Goal: Task Accomplishment & Management: Manage account settings

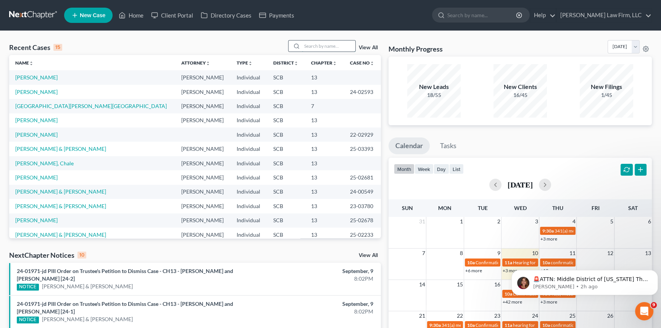
click at [305, 42] on input "search" at bounding box center [328, 45] width 53 height 11
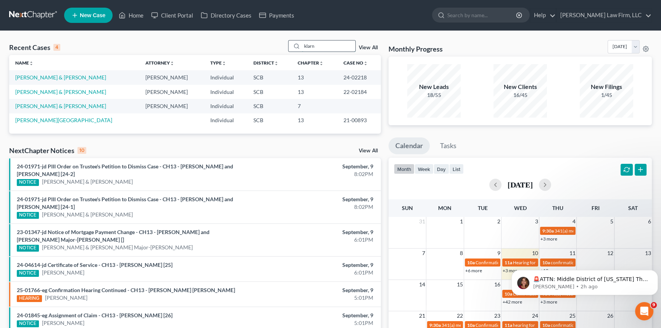
type input "klarna"
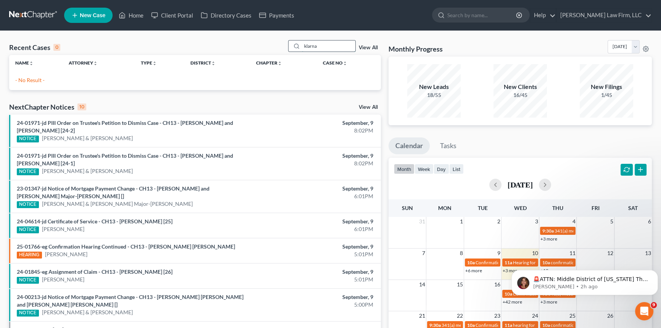
drag, startPoint x: 317, startPoint y: 45, endPoint x: 296, endPoint y: 47, distance: 21.2
click at [296, 47] on div "klarna" at bounding box center [322, 46] width 68 height 12
type input "klarna in"
drag, startPoint x: 321, startPoint y: 45, endPoint x: 283, endPoint y: 48, distance: 38.3
click at [283, 48] on div "Recent Cases 0 [PERSON_NAME] in View All" at bounding box center [195, 47] width 372 height 15
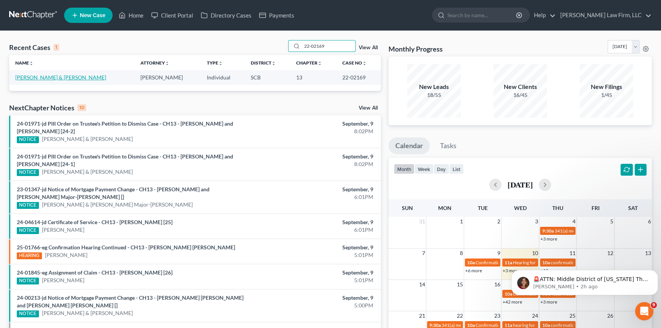
type input "22-02169"
click at [43, 76] on link "[PERSON_NAME] & [PERSON_NAME]" at bounding box center [60, 77] width 91 height 6
select select "1"
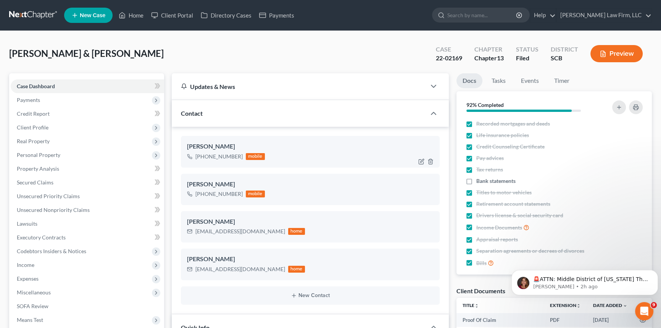
select select "0"
click at [135, 13] on link "Home" at bounding box center [131, 15] width 32 height 14
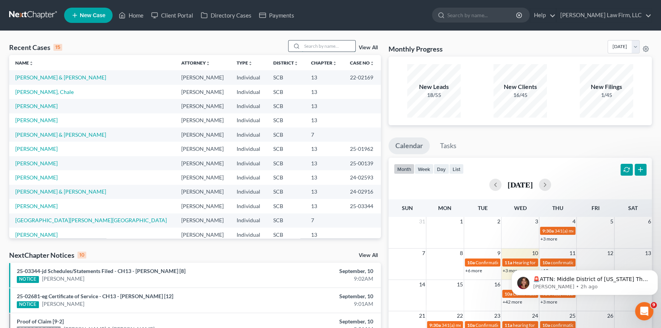
click at [307, 43] on input "search" at bounding box center [328, 45] width 53 height 11
type input "[PERSON_NAME]"
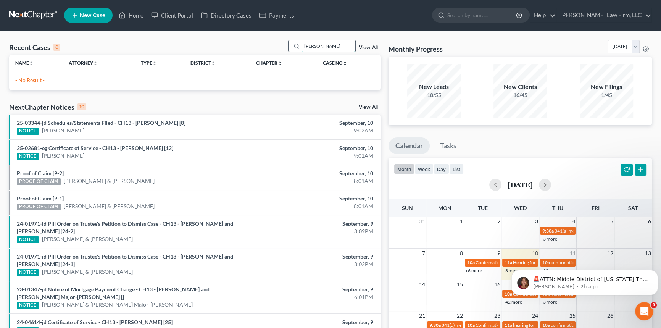
drag, startPoint x: 326, startPoint y: 46, endPoint x: 292, endPoint y: 51, distance: 34.7
click at [292, 51] on div "[PERSON_NAME]" at bounding box center [322, 46] width 68 height 12
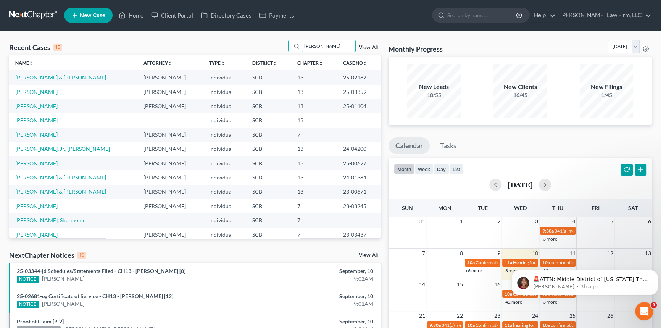
type input "[PERSON_NAME]"
click at [37, 74] on link "[PERSON_NAME] & [PERSON_NAME]" at bounding box center [60, 77] width 91 height 6
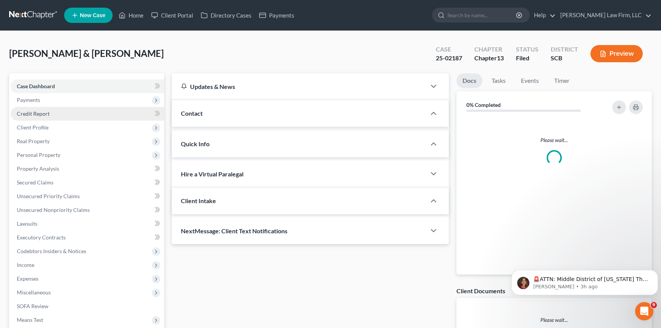
select select "1"
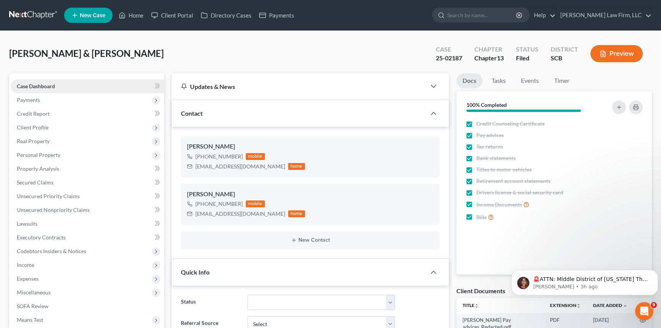
click at [36, 88] on span "Case Dashboard" at bounding box center [36, 86] width 38 height 6
click at [136, 13] on link "Home" at bounding box center [131, 15] width 32 height 14
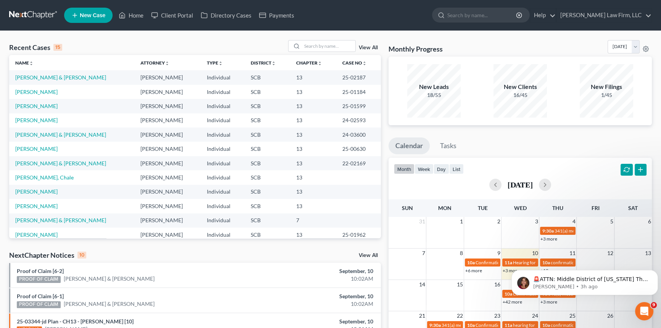
click at [309, 39] on div "Recent Cases 15 View All Name unfold_more expand_more expand_less Attorney unfo…" at bounding box center [330, 291] width 661 height 520
click at [314, 43] on input "search" at bounding box center [328, 45] width 53 height 11
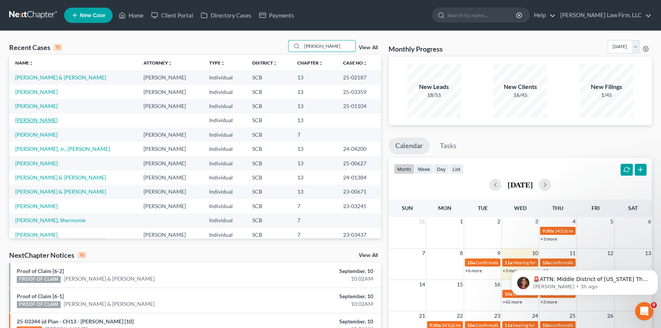
type input "[PERSON_NAME]"
click at [35, 118] on link "[PERSON_NAME]" at bounding box center [36, 120] width 42 height 6
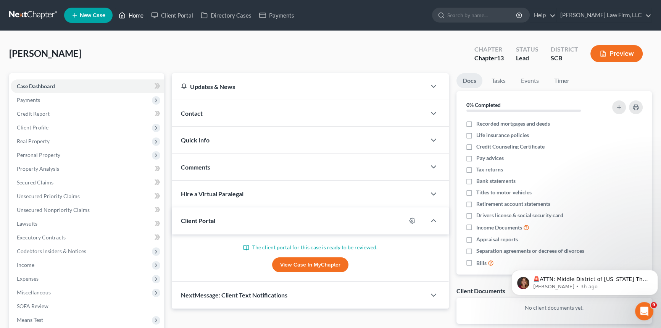
click at [135, 13] on link "Home" at bounding box center [131, 15] width 32 height 14
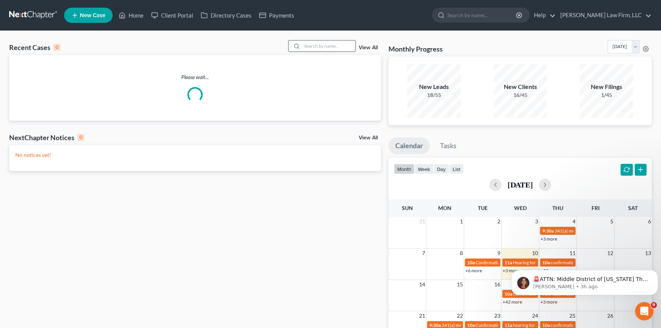
click at [306, 45] on input "search" at bounding box center [328, 45] width 53 height 11
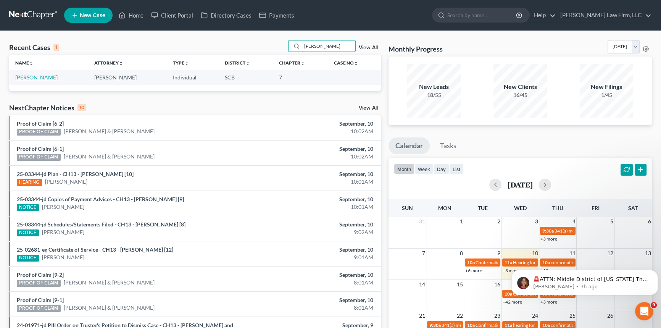
type input "[PERSON_NAME]"
click at [32, 75] on link "[PERSON_NAME]" at bounding box center [36, 77] width 42 height 6
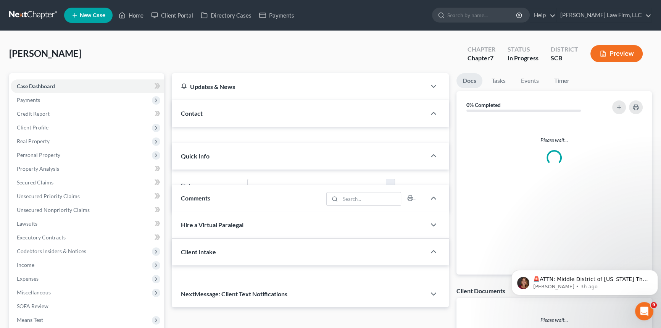
select select "1"
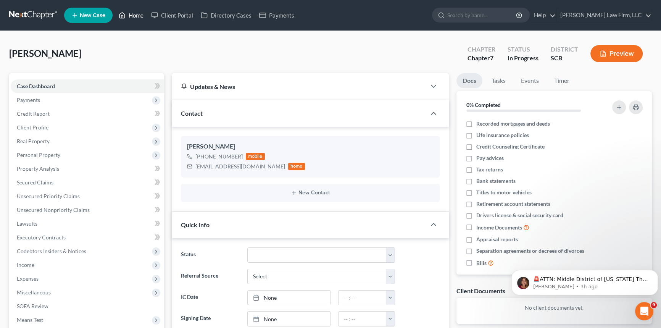
click at [138, 14] on link "Home" at bounding box center [131, 15] width 32 height 14
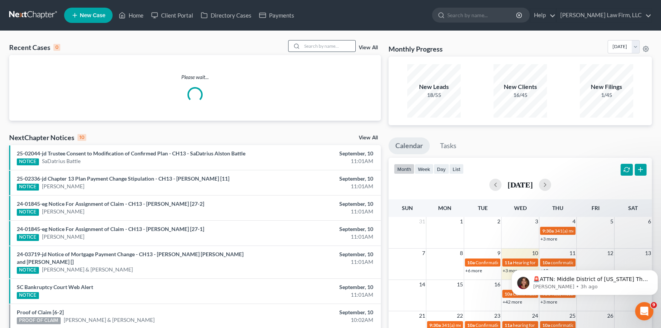
click at [295, 44] on icon at bounding box center [297, 46] width 6 height 6
click at [307, 46] on input "search" at bounding box center [328, 45] width 53 height 11
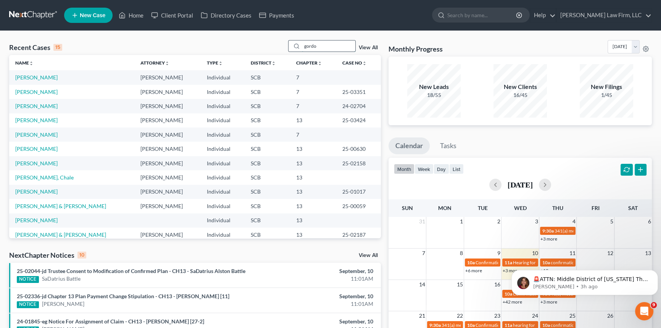
type input "[PERSON_NAME]"
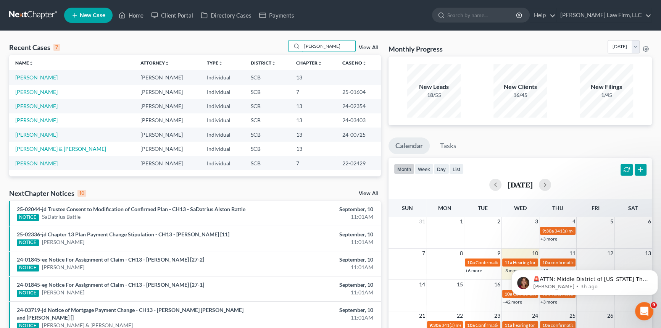
drag, startPoint x: 322, startPoint y: 45, endPoint x: 271, endPoint y: 53, distance: 51.3
click at [271, 52] on div "Recent Cases 7 [PERSON_NAME] View All" at bounding box center [195, 47] width 372 height 15
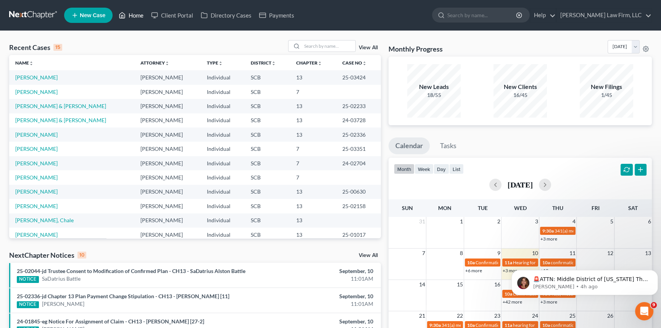
drag, startPoint x: 135, startPoint y: 15, endPoint x: 257, endPoint y: 26, distance: 122.3
click at [136, 16] on link "Home" at bounding box center [131, 15] width 32 height 14
drag, startPoint x: 309, startPoint y: 45, endPoint x: 314, endPoint y: 48, distance: 5.8
click at [313, 47] on input "search" at bounding box center [328, 45] width 53 height 11
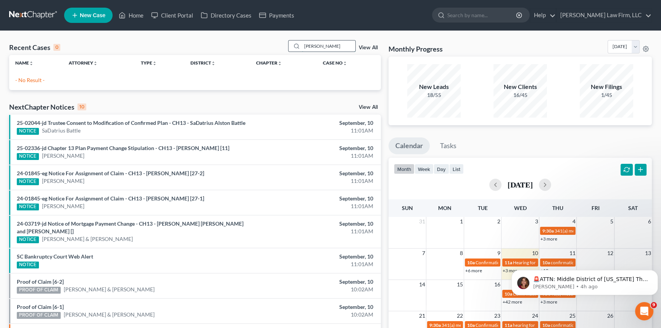
click at [314, 47] on input "mungia" at bounding box center [328, 45] width 53 height 11
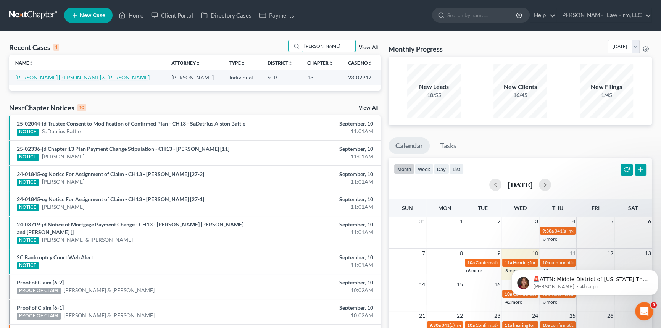
type input "munguia"
click at [68, 76] on link "Munguia Hernandez, Edil & Munguia, Emely" at bounding box center [82, 77] width 134 height 6
select select "4"
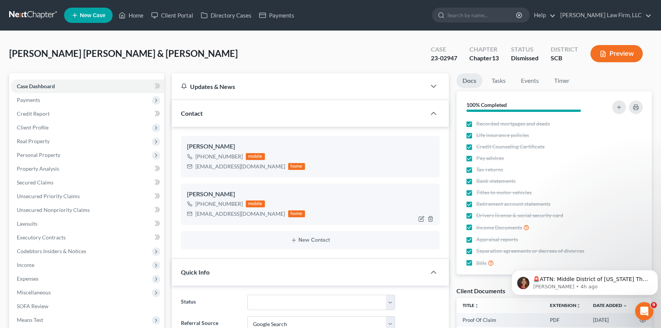
select select "3"
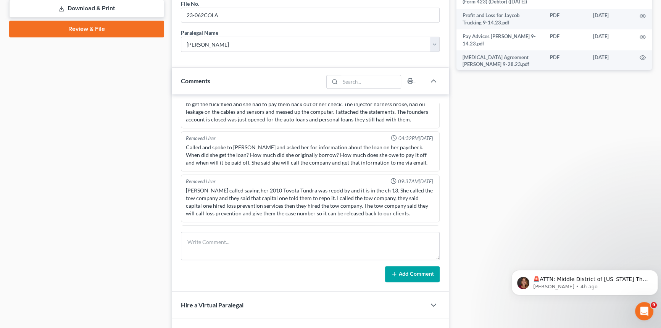
scroll to position [451, 0]
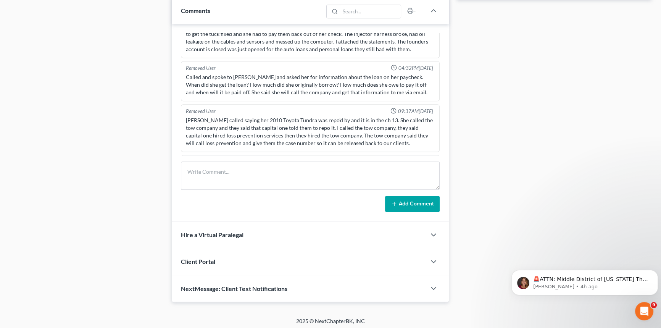
click at [195, 258] on span "Client Portal" at bounding box center [198, 261] width 34 height 7
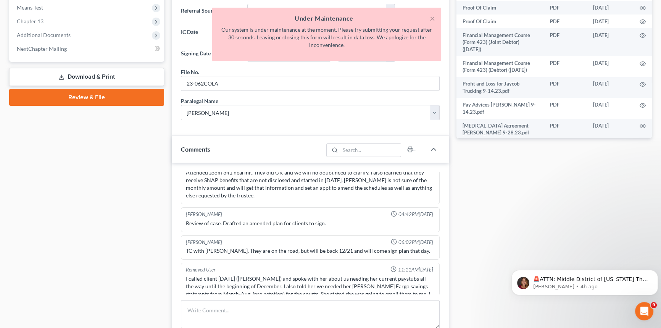
scroll to position [236, 0]
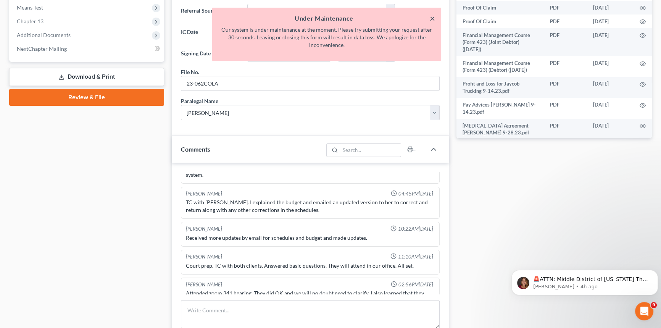
click at [434, 17] on button "×" at bounding box center [432, 18] width 5 height 9
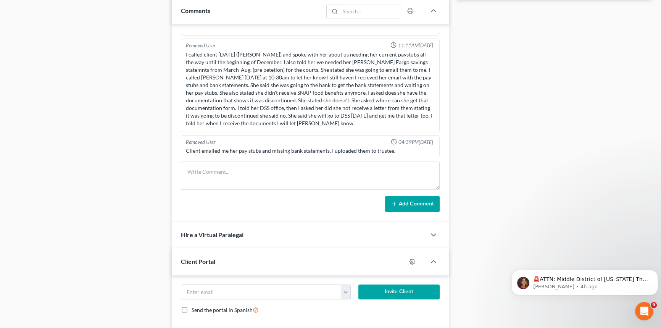
scroll to position [444, 0]
click at [194, 286] on input "email" at bounding box center [261, 292] width 160 height 15
click at [197, 287] on input "email" at bounding box center [261, 292] width 160 height 15
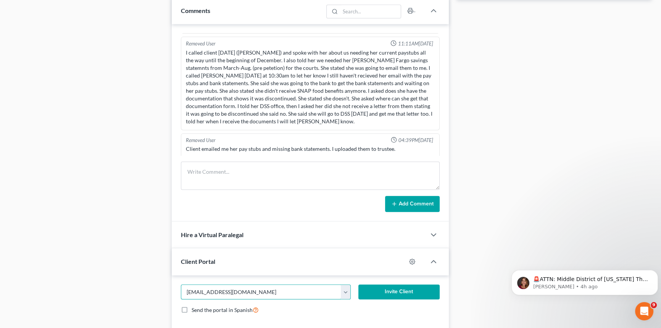
type input "emely809@icloud.com"
click at [404, 290] on button "Invite Client" at bounding box center [398, 291] width 81 height 15
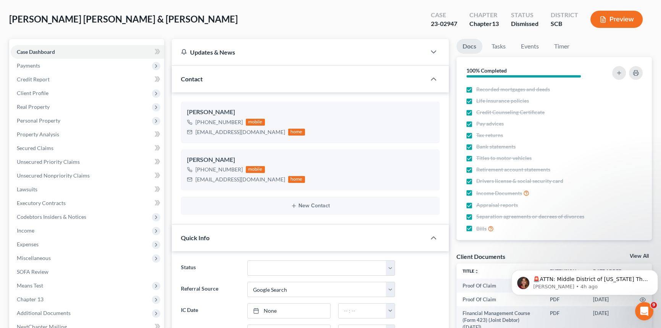
scroll to position [0, 0]
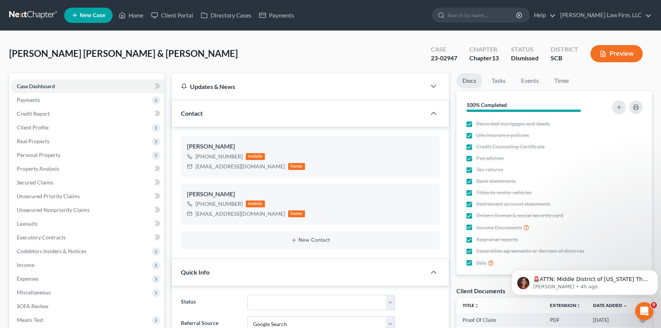
click at [220, 276] on div "Quick Info" at bounding box center [299, 272] width 254 height 26
drag, startPoint x: 220, startPoint y: 276, endPoint x: 237, endPoint y: 327, distance: 53.8
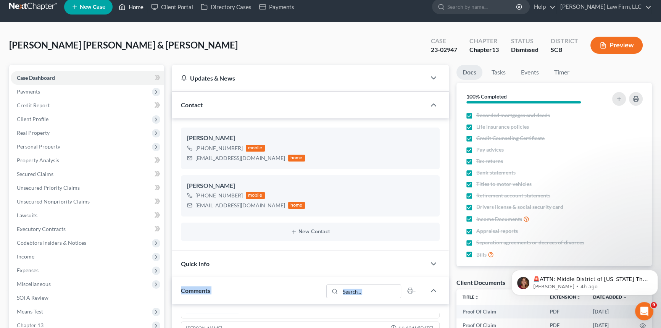
click at [140, 6] on link "Home" at bounding box center [131, 7] width 32 height 14
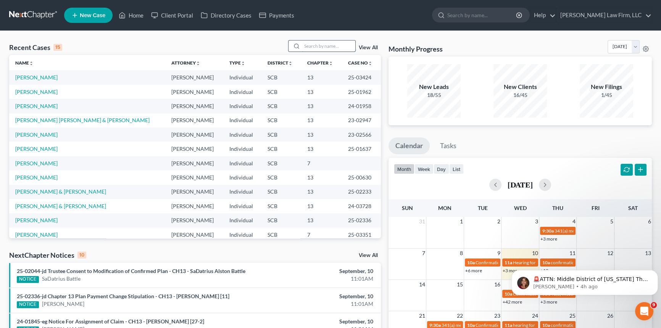
click at [306, 48] on input "search" at bounding box center [328, 45] width 53 height 11
type input "robert"
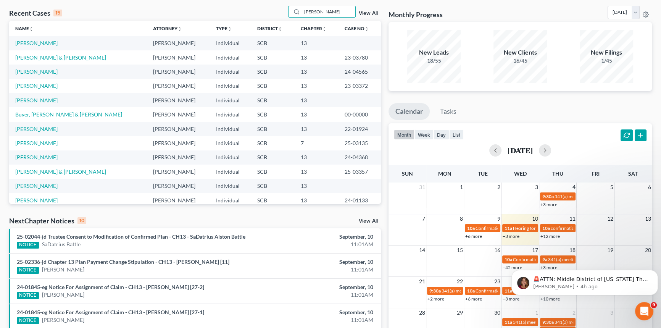
drag, startPoint x: 330, startPoint y: 13, endPoint x: 297, endPoint y: 21, distance: 34.2
click at [294, 21] on div "Recent Cases 15 robert View All Name unfold_more expand_more expand_less Attorn…" at bounding box center [195, 105] width 372 height 198
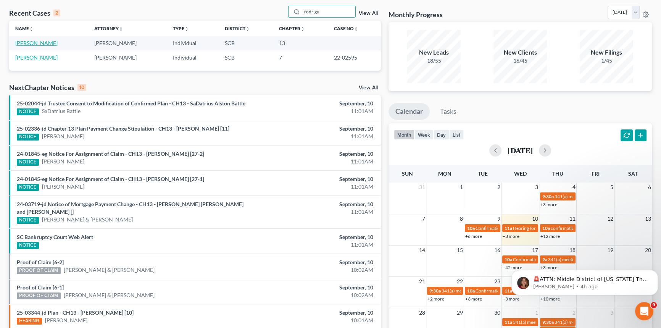
type input "rodrigu"
click at [45, 42] on link "Rodriguez, Roberto" at bounding box center [36, 43] width 42 height 6
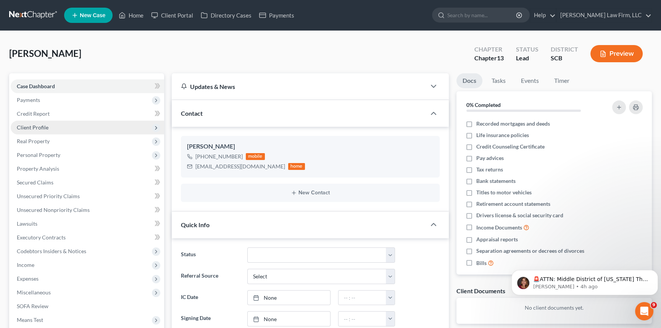
click at [41, 125] on span "Client Profile" at bounding box center [33, 127] width 32 height 6
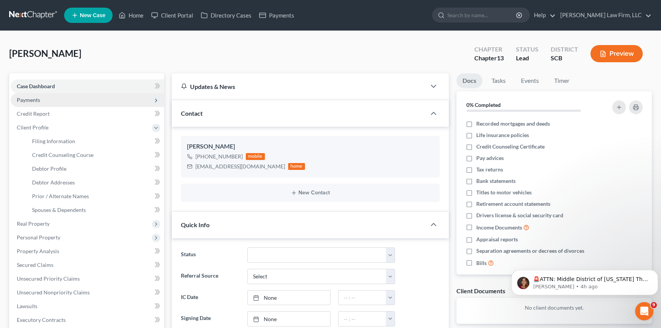
click at [50, 98] on span "Payments" at bounding box center [87, 100] width 153 height 14
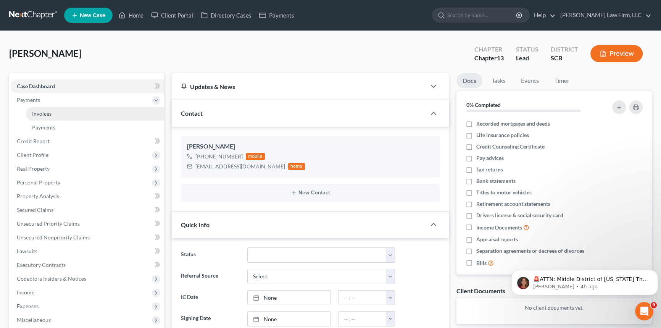
click at [65, 115] on link "Invoices" at bounding box center [95, 114] width 138 height 14
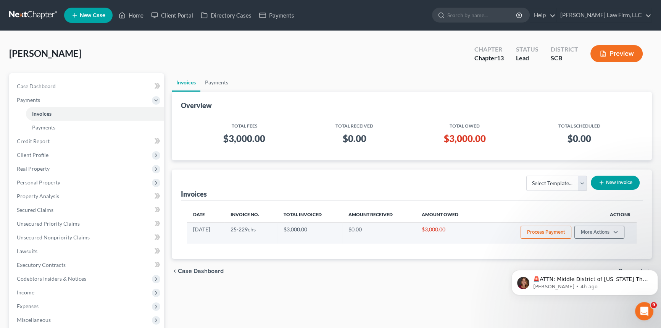
click at [551, 236] on button "Process Payment" at bounding box center [546, 232] width 51 height 13
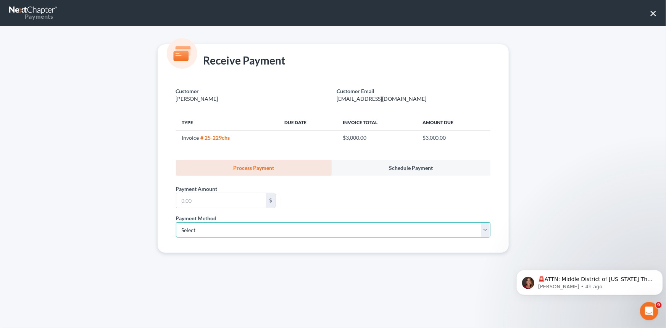
click at [225, 233] on select "Select ACH Credit Card" at bounding box center [333, 229] width 315 height 15
select select "4"
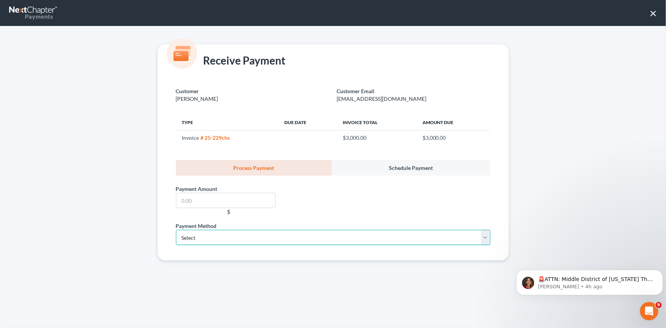
click at [242, 233] on select "Select ACH Credit Card" at bounding box center [333, 237] width 315 height 15
click at [176, 230] on select "Select ACH Credit Card" at bounding box center [333, 237] width 315 height 15
drag, startPoint x: 233, startPoint y: 237, endPoint x: 225, endPoint y: 244, distance: 10.0
click at [233, 237] on select "Select ACH Credit Card" at bounding box center [333, 237] width 315 height 15
select select "1"
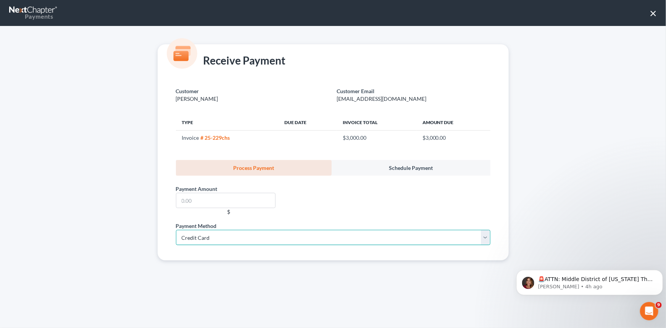
click at [176, 230] on select "Select ACH Credit Card" at bounding box center [333, 237] width 315 height 15
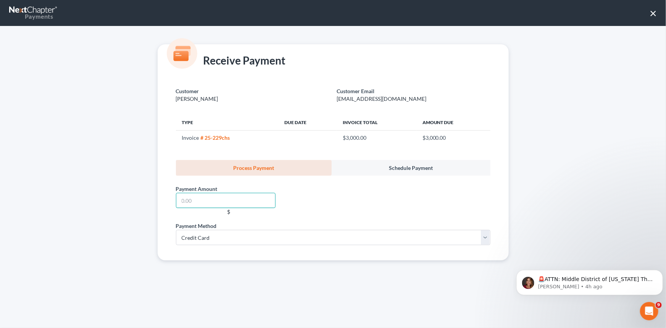
click at [228, 203] on input "text" at bounding box center [226, 200] width 100 height 15
type input "500.00"
click at [37, 8] on link "Payments" at bounding box center [33, 13] width 49 height 18
